Goal: Task Accomplishment & Management: Complete application form

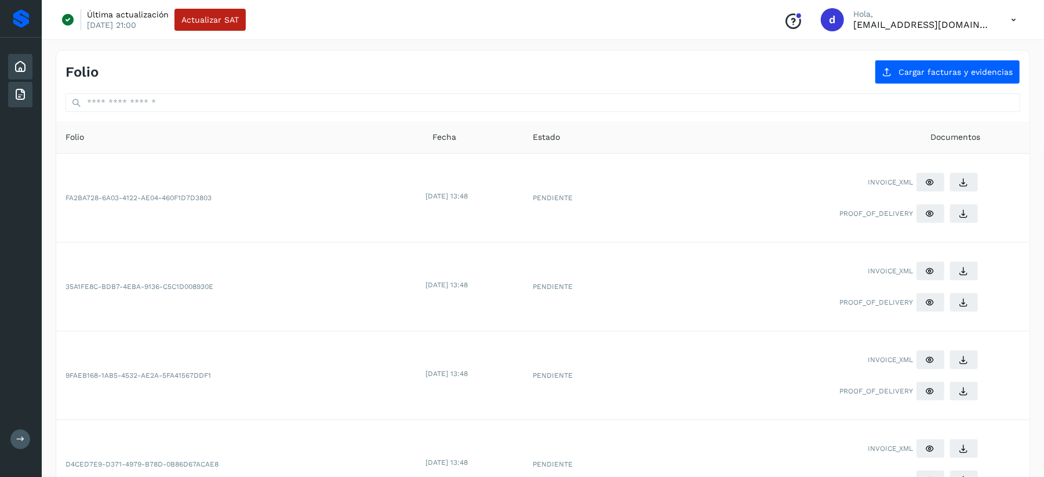
click at [21, 61] on icon at bounding box center [20, 67] width 14 height 14
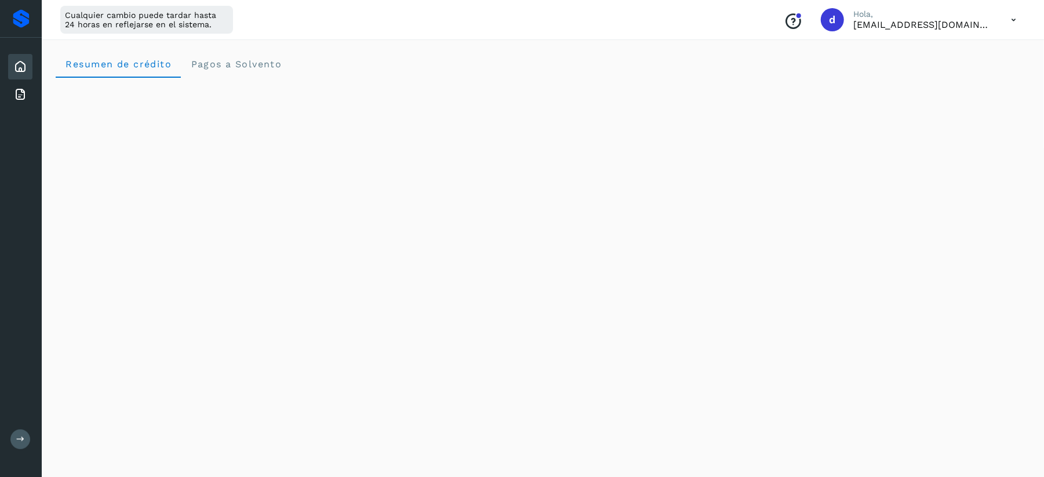
click at [1008, 17] on icon at bounding box center [1014, 20] width 24 height 24
click at [931, 70] on div "Cerrar sesión" at bounding box center [956, 75] width 138 height 22
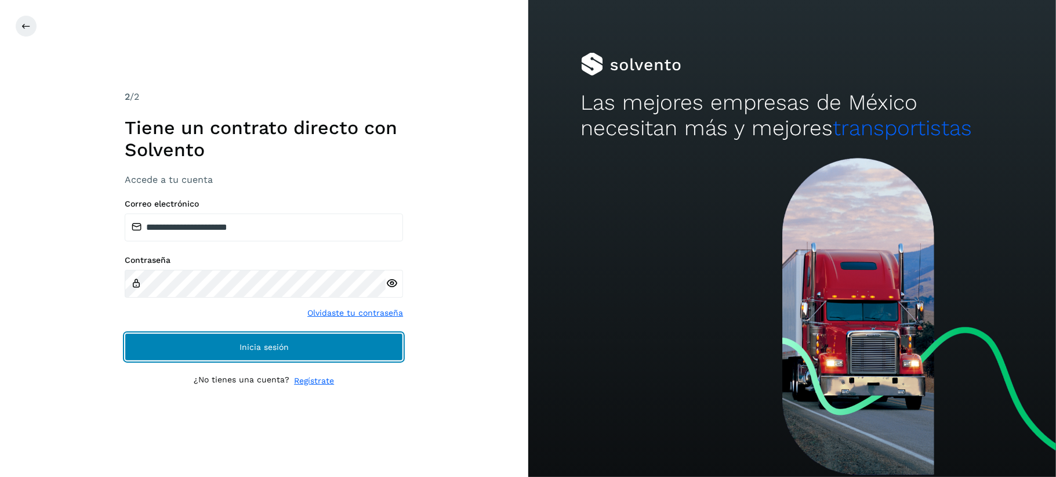
click at [230, 349] on button "Inicia sesión" at bounding box center [264, 347] width 278 height 28
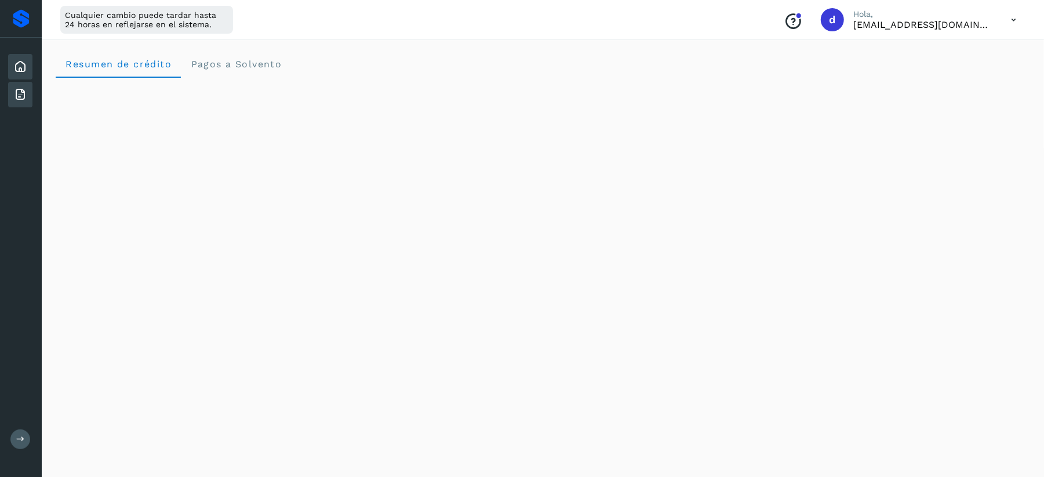
click at [26, 99] on icon at bounding box center [20, 95] width 14 height 14
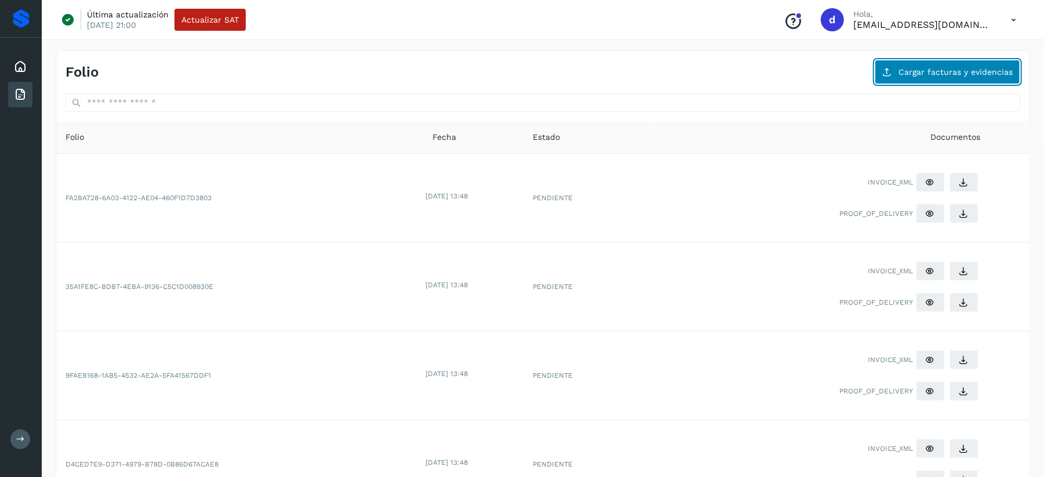
click at [990, 61] on button "Cargar facturas y evidencias" at bounding box center [948, 72] width 146 height 24
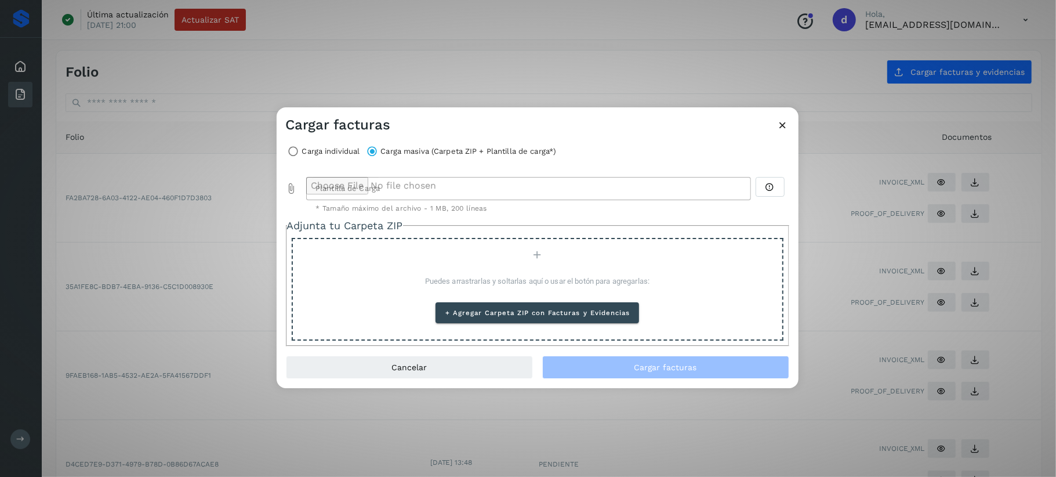
click at [291, 188] on icon "Plantilla de Carga prepended action" at bounding box center [292, 189] width 12 height 12
type input "**********"
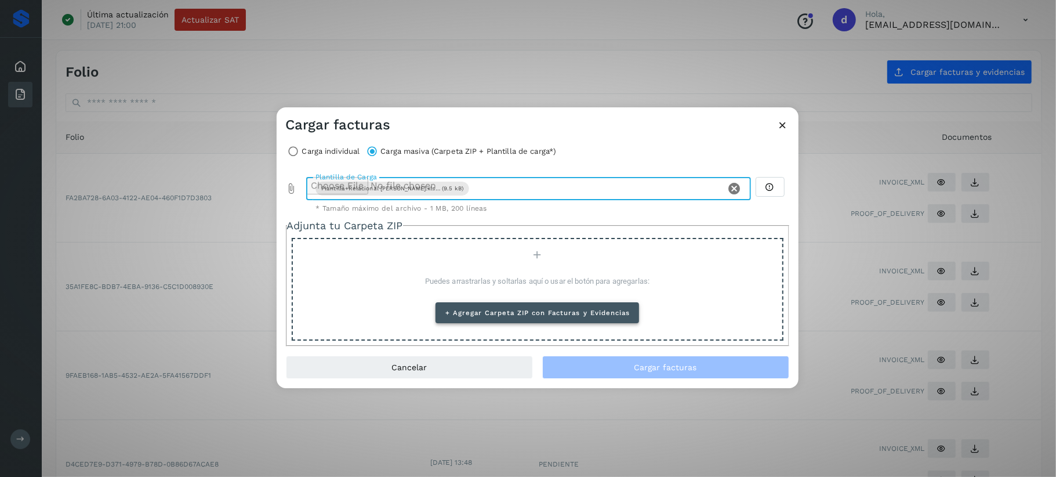
click at [529, 311] on span "+ Agregar Carpeta ZIP con Facturas y Evidencias" at bounding box center [537, 312] width 185 height 8
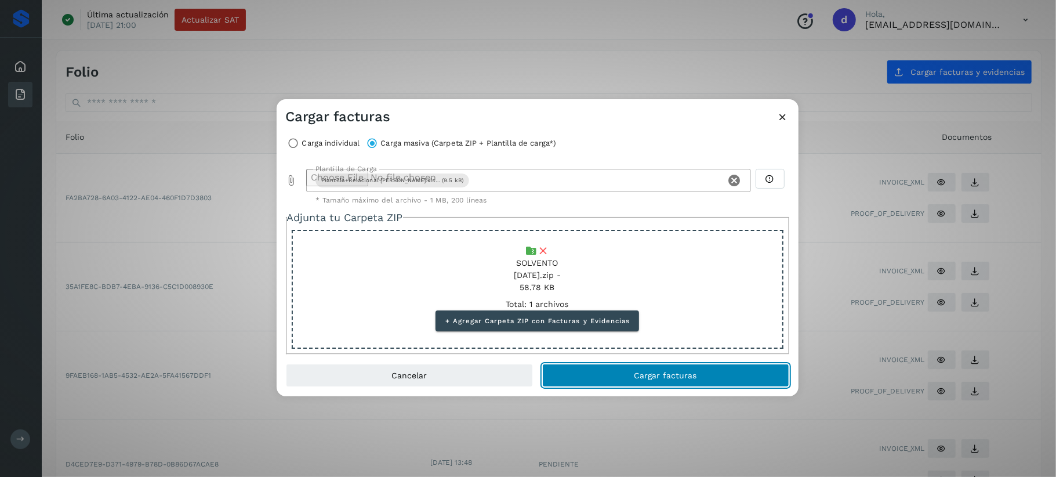
click at [669, 378] on span "Cargar facturas" at bounding box center [665, 375] width 63 height 8
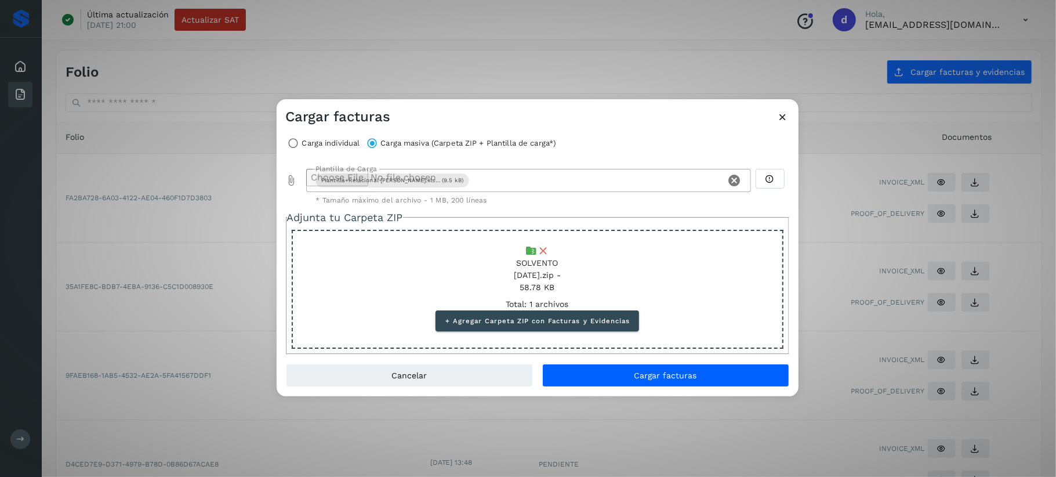
click at [782, 117] on icon at bounding box center [783, 117] width 12 height 12
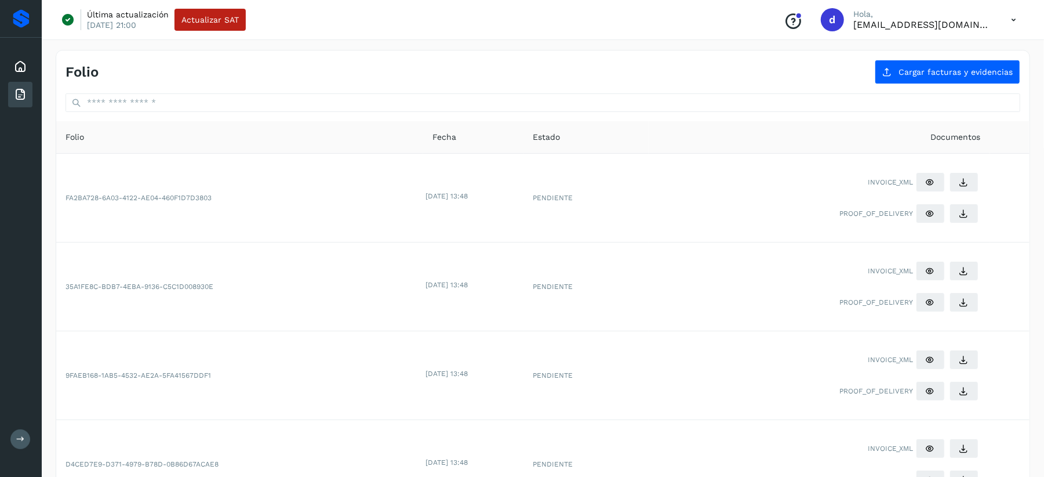
click at [20, 89] on icon at bounding box center [20, 95] width 14 height 14
click at [912, 66] on button "Cargar facturas y evidencias" at bounding box center [948, 72] width 146 height 24
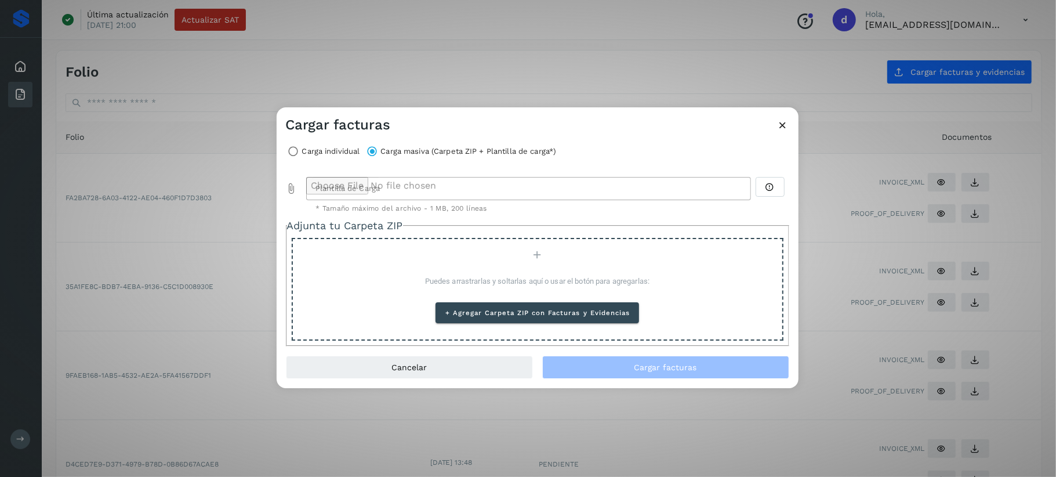
click at [295, 190] on icon "Plantilla de Carga prepended action" at bounding box center [292, 189] width 12 height 12
type input "**********"
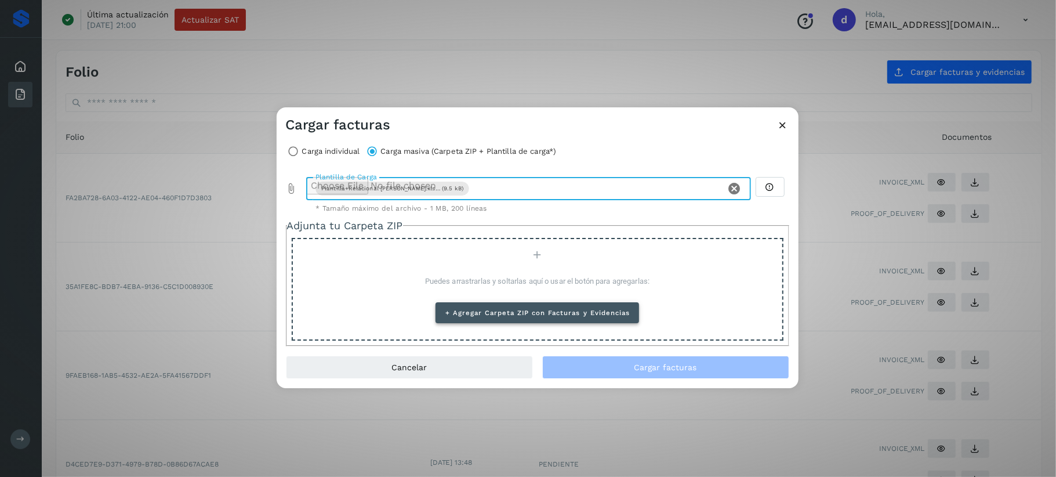
click at [521, 311] on span "+ Agregar Carpeta ZIP con Facturas y Evidencias" at bounding box center [537, 312] width 185 height 8
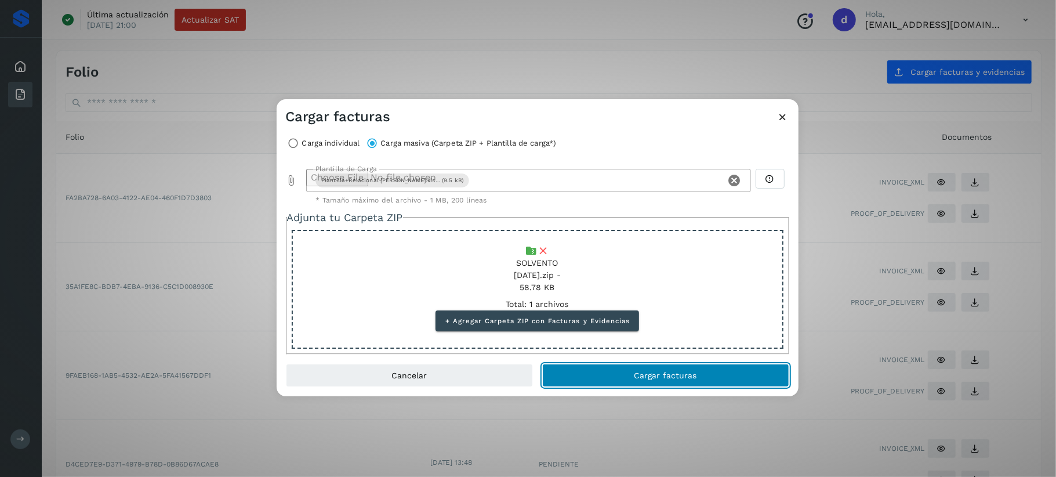
click at [696, 377] on button "Cargar facturas" at bounding box center [665, 375] width 247 height 23
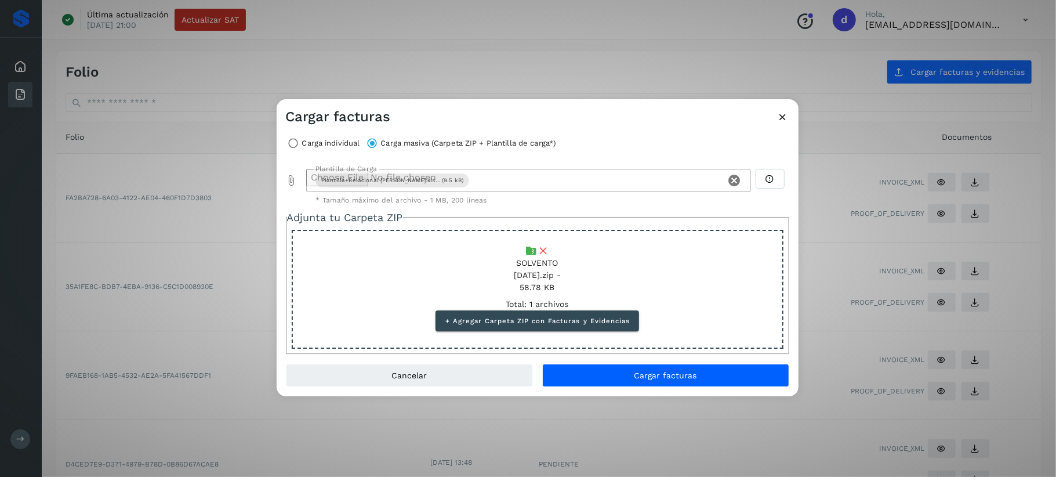
click at [768, 119] on div "Cargar facturas" at bounding box center [538, 112] width 522 height 27
click at [780, 116] on icon at bounding box center [783, 117] width 12 height 12
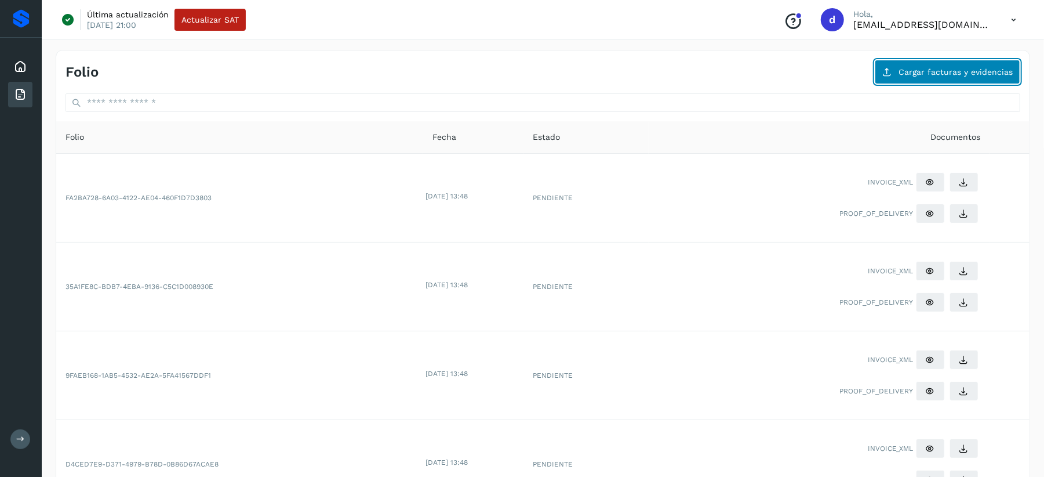
click at [973, 68] on span "Cargar facturas y evidencias" at bounding box center [956, 72] width 114 height 8
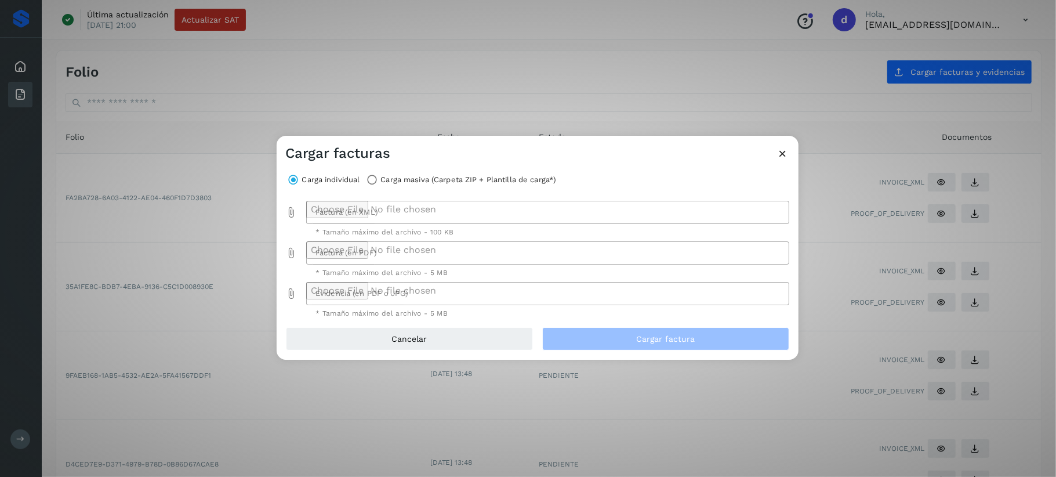
click at [297, 212] on div "Factura (en XML) Factura (en XML) * Tamaño máximo del archivo - 100 KB" at bounding box center [537, 219] width 503 height 36
click at [291, 212] on icon "Factura (en XML) prepended action" at bounding box center [292, 212] width 12 height 12
type input "**********"
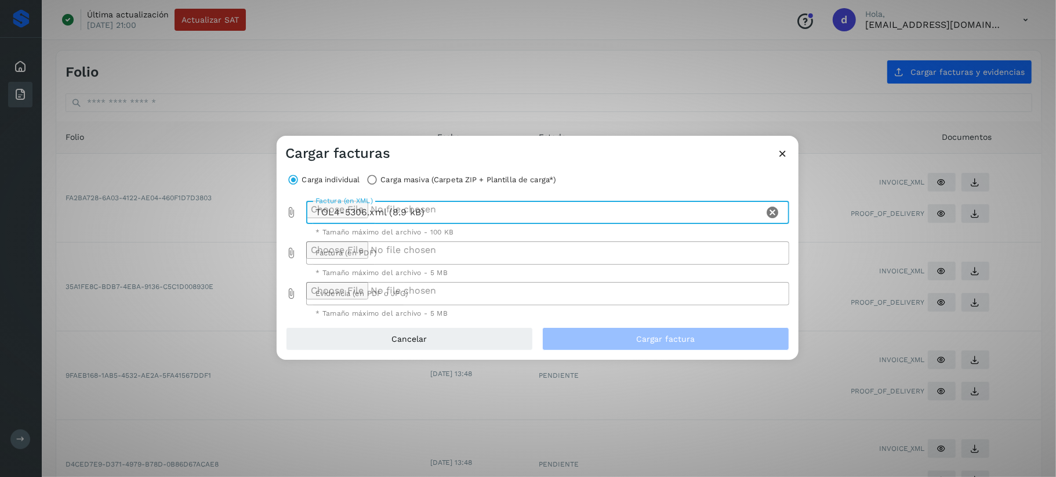
click at [291, 253] on icon "Factura (en PDF) prepended action" at bounding box center [292, 253] width 12 height 12
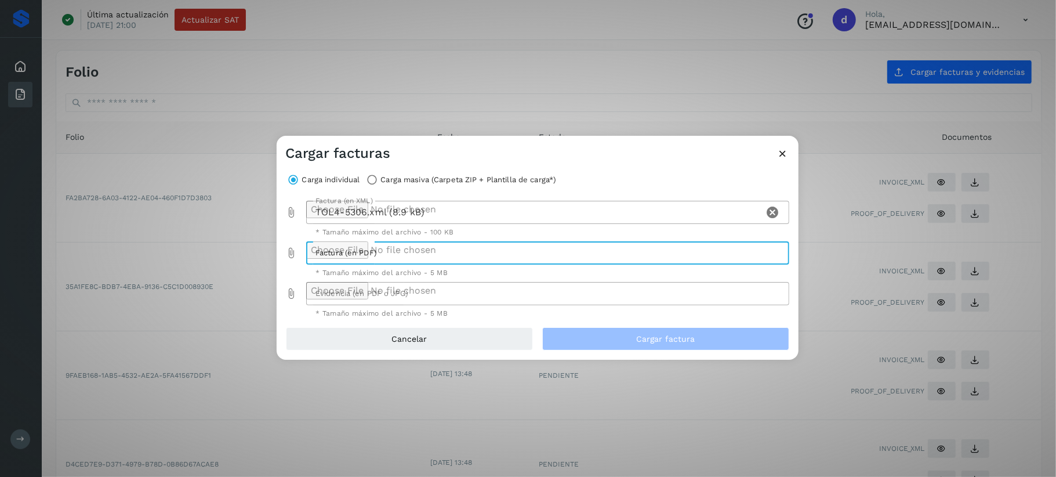
type input "**********"
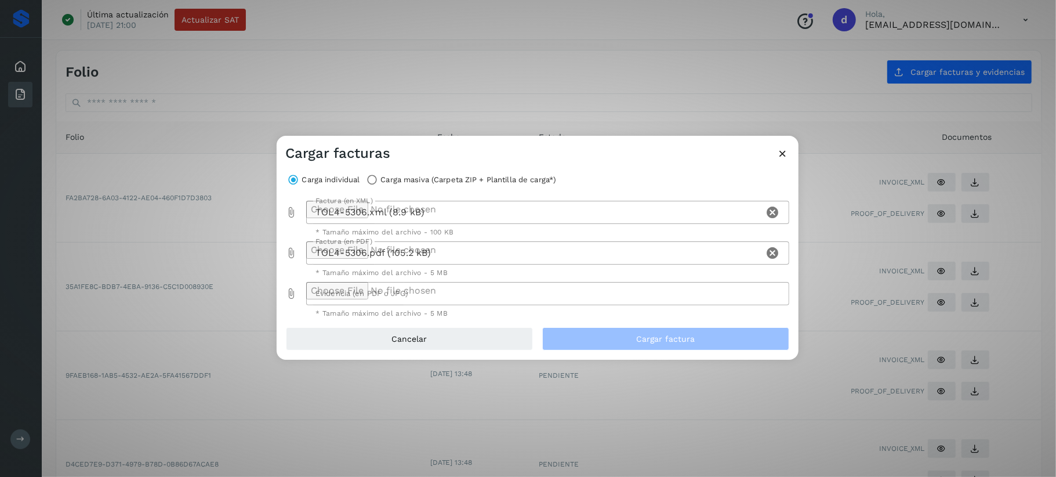
click at [293, 291] on icon "Evidencia (en PDF o JPG) prepended action" at bounding box center [292, 294] width 12 height 12
type input "**********"
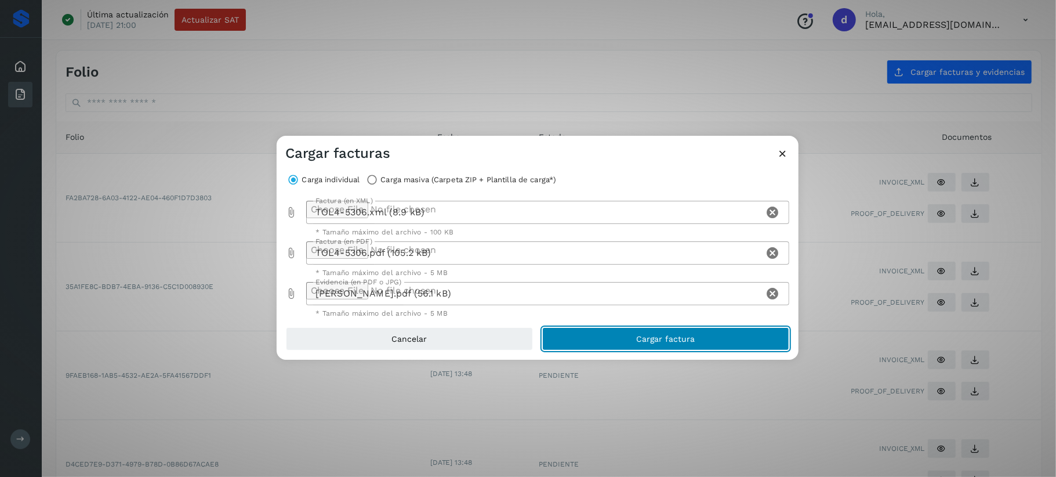
click at [673, 349] on button "Cargar factura" at bounding box center [665, 338] width 247 height 23
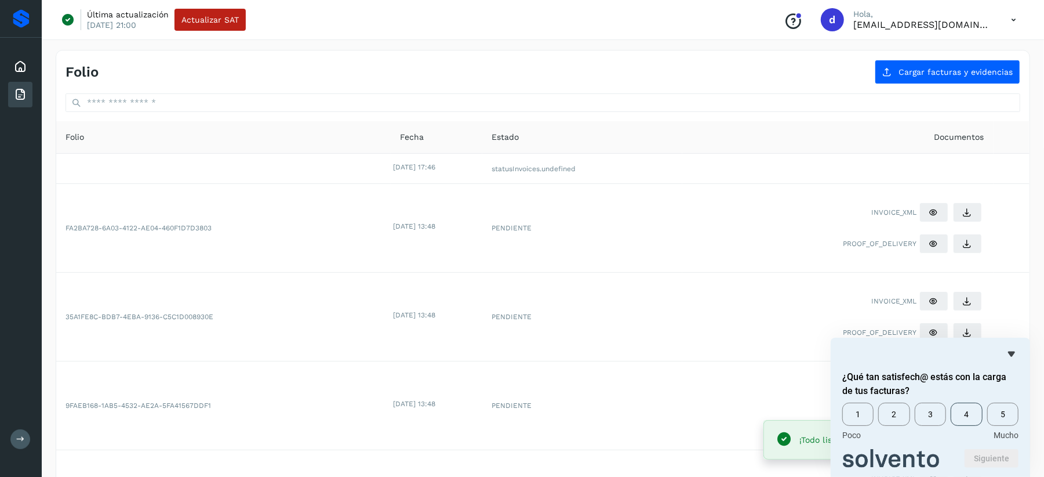
click at [968, 409] on span "4" at bounding box center [966, 413] width 31 height 23
click at [1007, 455] on button "Siguiente" at bounding box center [992, 458] width 54 height 19
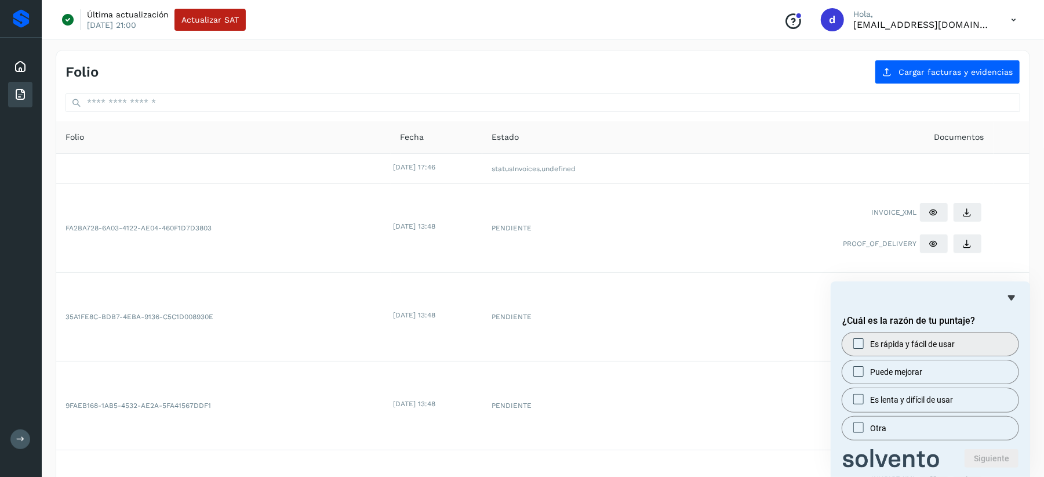
click at [854, 344] on span at bounding box center [859, 343] width 10 height 10
click at [989, 459] on button "Siguiente" at bounding box center [992, 458] width 54 height 19
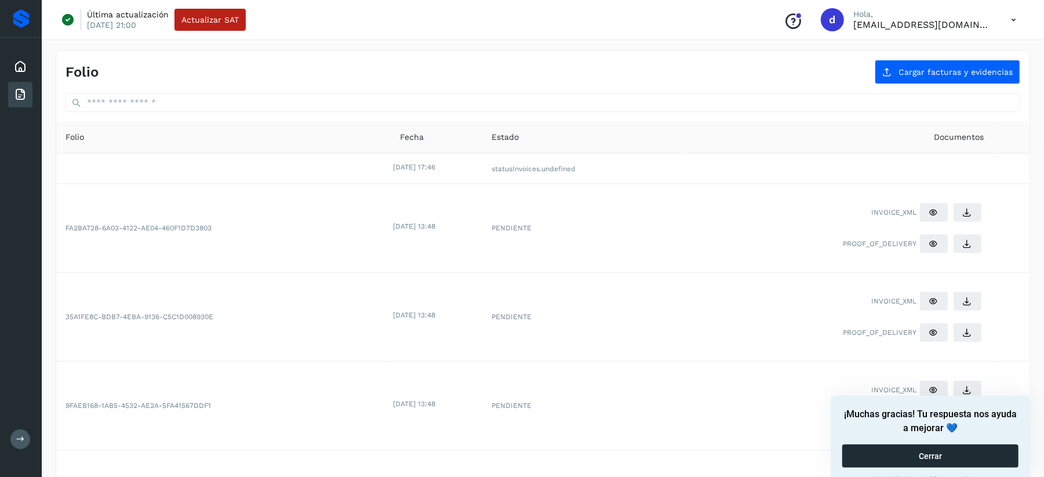
click at [905, 449] on button "Cerrar" at bounding box center [931, 455] width 176 height 23
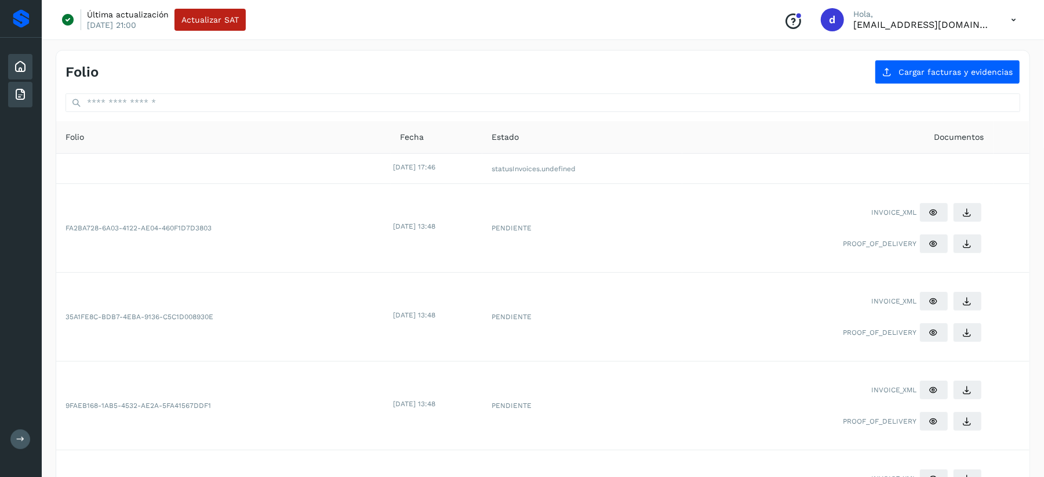
click at [23, 71] on icon at bounding box center [20, 67] width 14 height 14
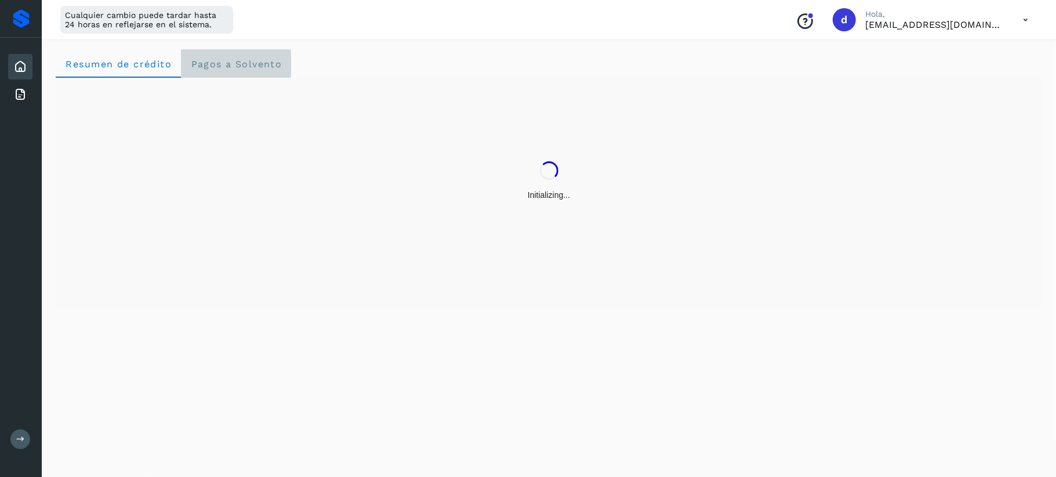
click at [209, 66] on span "Pagos a Solvento" at bounding box center [236, 64] width 92 height 11
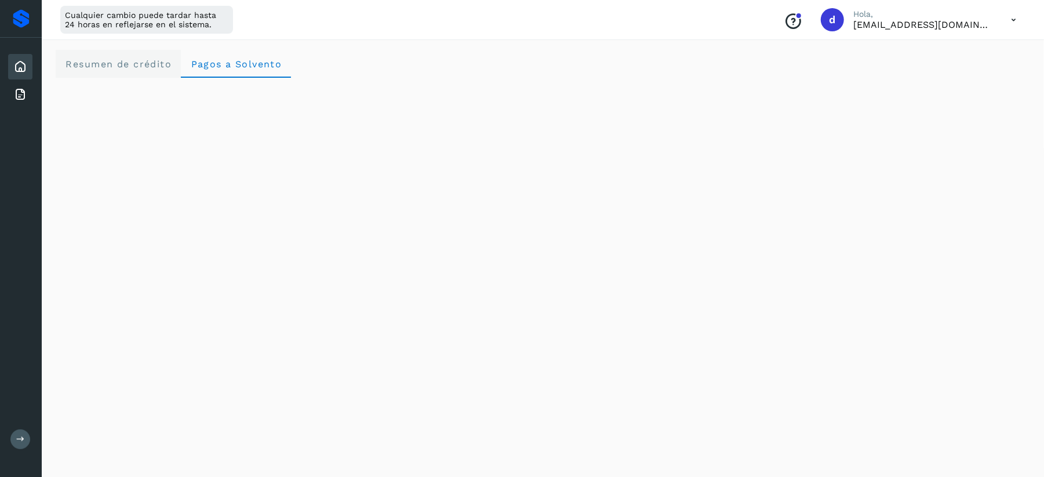
click at [125, 70] on crédito "Resumen de crédito" at bounding box center [118, 64] width 125 height 28
